Goal: Task Accomplishment & Management: Use online tool/utility

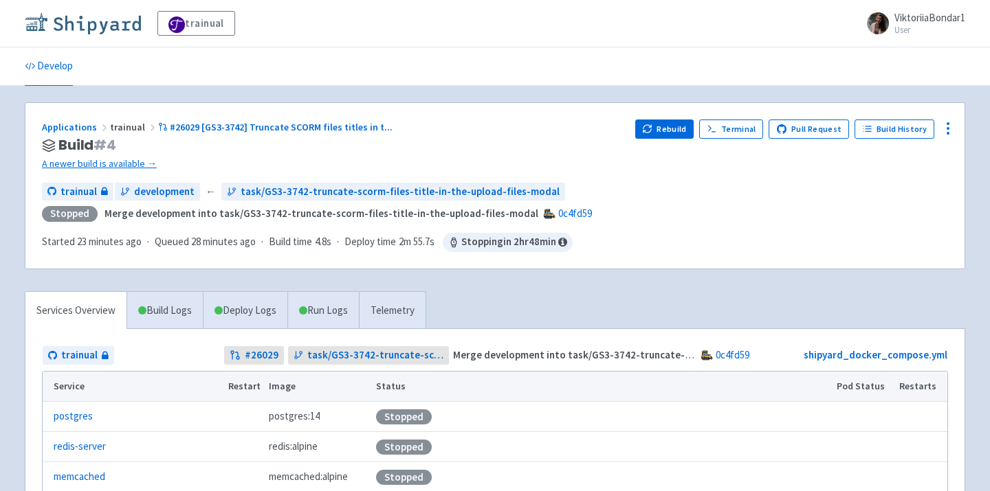
click at [72, 25] on img at bounding box center [83, 23] width 116 height 22
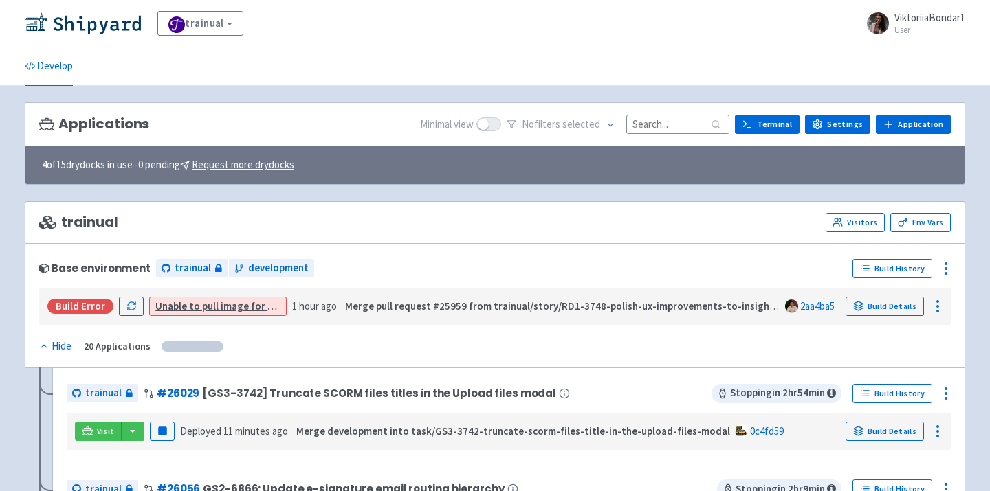
click at [668, 129] on input at bounding box center [677, 124] width 103 height 19
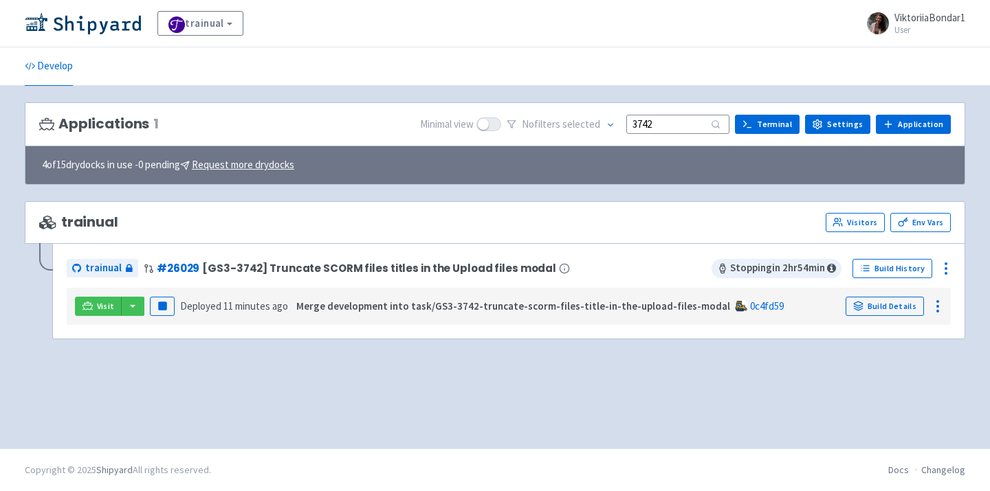
type input "3742"
click at [137, 296] on div "Visit Pause Deployed 11 minutes ago Merge development into task/GS3-3742-trunca…" at bounding box center [508, 306] width 873 height 26
click at [132, 308] on button "button" at bounding box center [132, 306] width 23 height 19
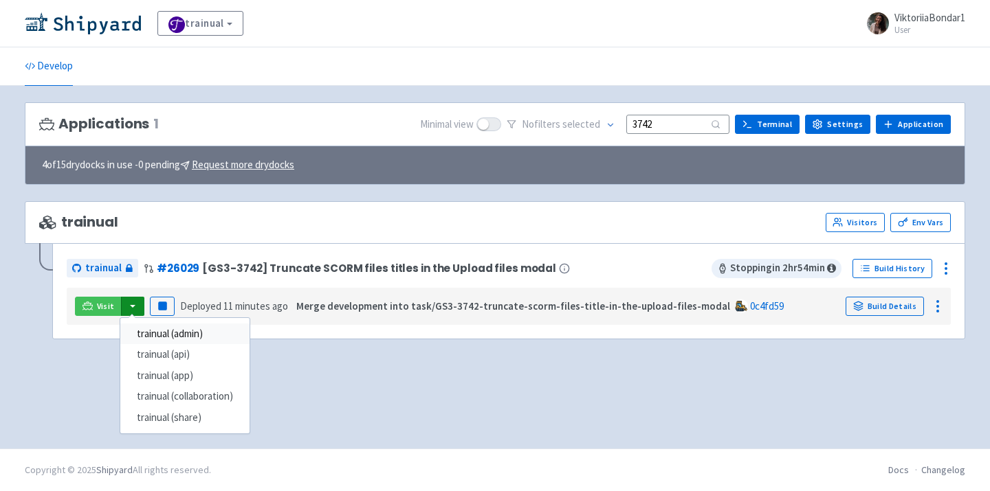
click at [163, 328] on link "trainual (admin)" at bounding box center [184, 334] width 129 height 21
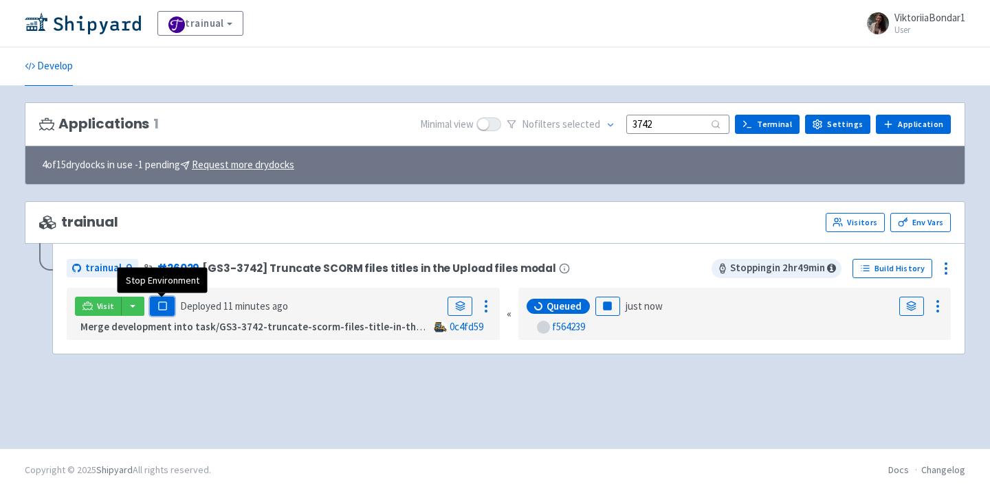
click at [162, 307] on rect "button" at bounding box center [162, 306] width 8 height 8
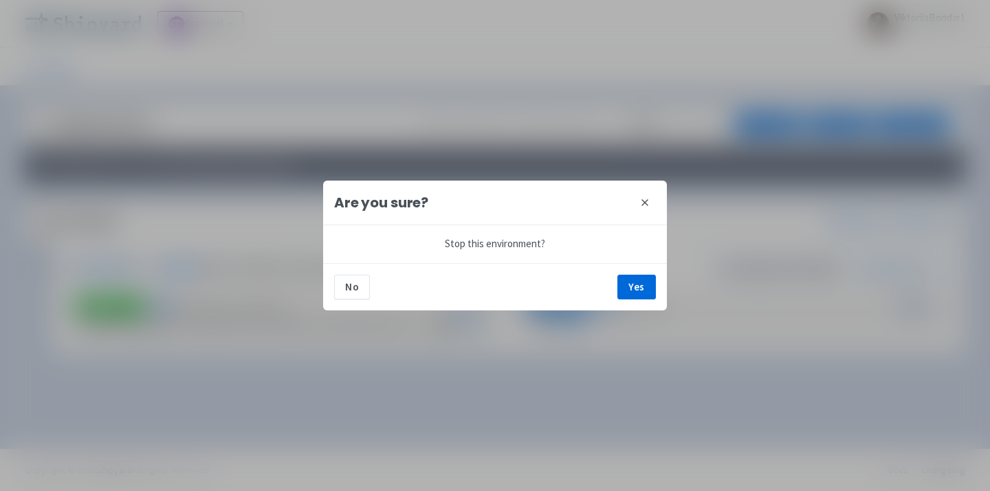
click at [645, 201] on icon at bounding box center [644, 202] width 11 height 11
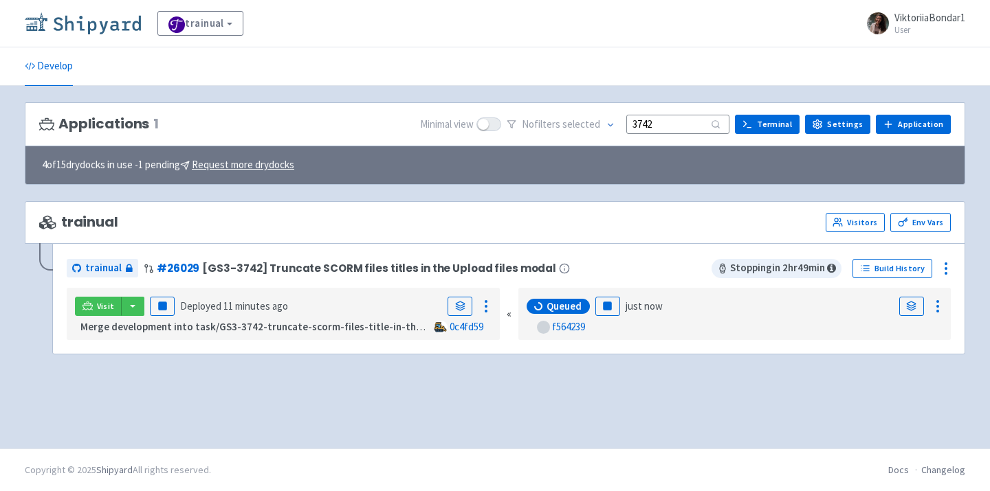
click at [95, 22] on img at bounding box center [83, 23] width 116 height 22
